Goal: Task Accomplishment & Management: Use online tool/utility

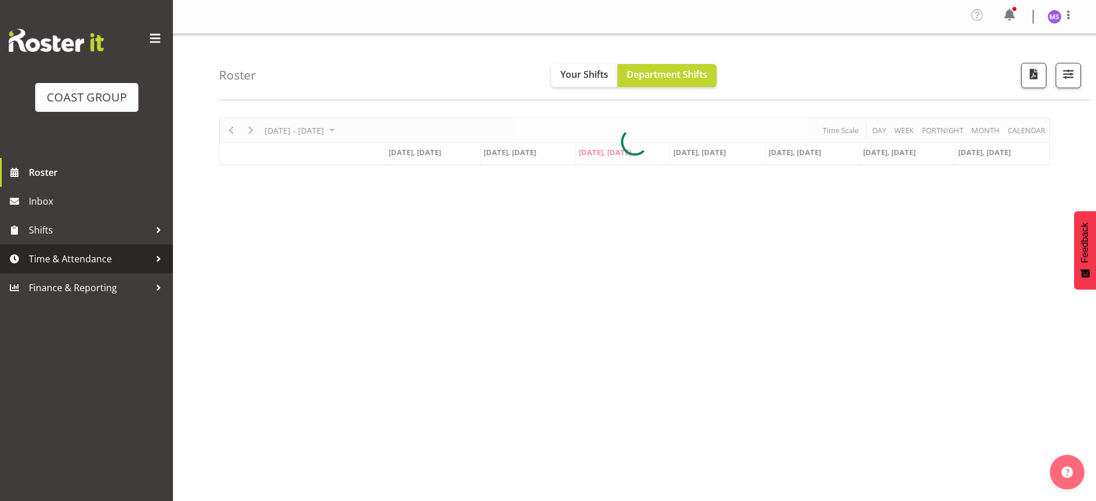
click at [101, 262] on span "Time & Attendance" at bounding box center [89, 258] width 121 height 17
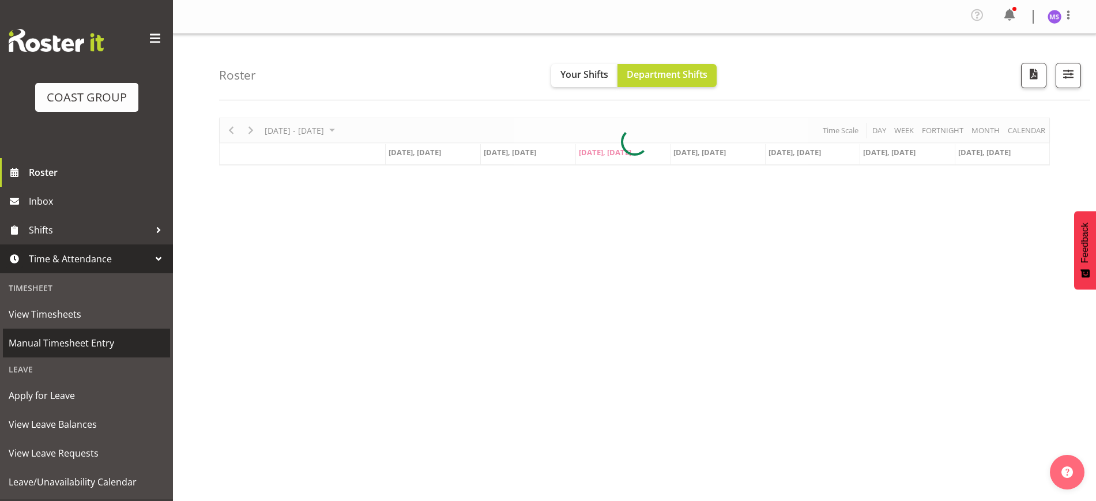
click at [108, 344] on span "Manual Timesheet Entry" at bounding box center [87, 342] width 156 height 17
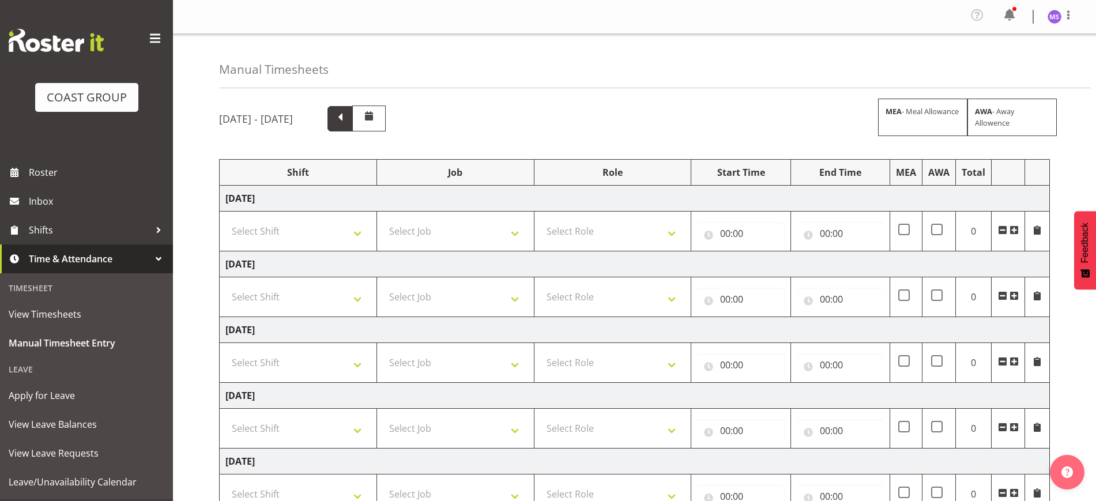
click at [348, 116] on span at bounding box center [340, 117] width 15 height 15
